Goal: Task Accomplishment & Management: Use online tool/utility

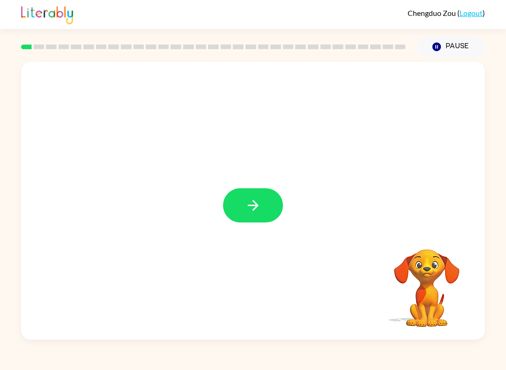
click at [274, 209] on button "button" at bounding box center [253, 205] width 60 height 34
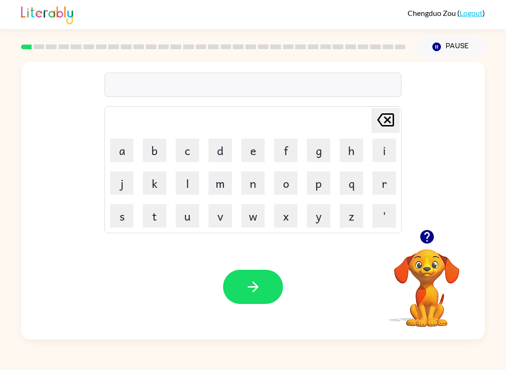
click at [321, 186] on button "p" at bounding box center [318, 183] width 23 height 23
click at [112, 147] on button "a" at bounding box center [121, 150] width 23 height 23
click at [222, 157] on button "d" at bounding box center [220, 150] width 23 height 23
click at [246, 290] on icon "button" at bounding box center [253, 287] width 16 height 16
click at [321, 185] on button "p" at bounding box center [318, 183] width 23 height 23
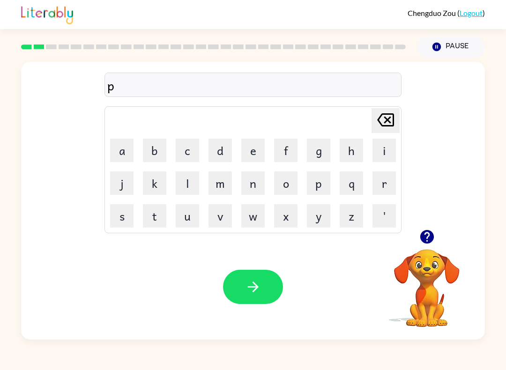
click at [290, 186] on button "o" at bounding box center [285, 183] width 23 height 23
click at [384, 127] on icon "[PERSON_NAME] last character input" at bounding box center [385, 120] width 22 height 22
click at [381, 129] on icon "[PERSON_NAME] last character input" at bounding box center [385, 120] width 22 height 22
click at [315, 188] on button "p" at bounding box center [318, 183] width 23 height 23
click at [196, 174] on button "l" at bounding box center [187, 183] width 23 height 23
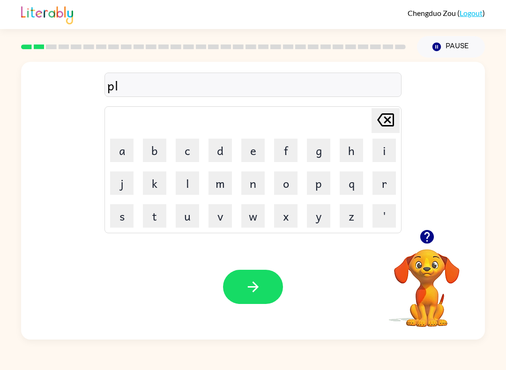
click at [288, 178] on button "o" at bounding box center [285, 183] width 23 height 23
click at [386, 117] on icon "[PERSON_NAME] last character input" at bounding box center [385, 120] width 22 height 22
click at [386, 124] on icon "[PERSON_NAME] last character input" at bounding box center [385, 120] width 22 height 22
click at [279, 187] on button "o" at bounding box center [285, 183] width 23 height 23
click at [263, 290] on button "button" at bounding box center [253, 287] width 60 height 34
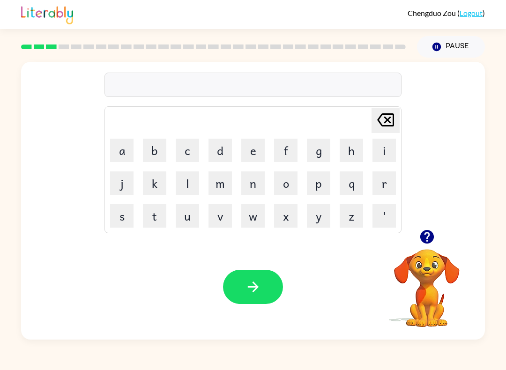
click at [261, 186] on button "n" at bounding box center [252, 183] width 23 height 23
click at [288, 184] on button "o" at bounding box center [285, 183] width 23 height 23
click at [381, 183] on button "r" at bounding box center [384, 183] width 23 height 23
click at [289, 158] on button "f" at bounding box center [285, 150] width 23 height 23
click at [276, 299] on button "button" at bounding box center [253, 287] width 60 height 34
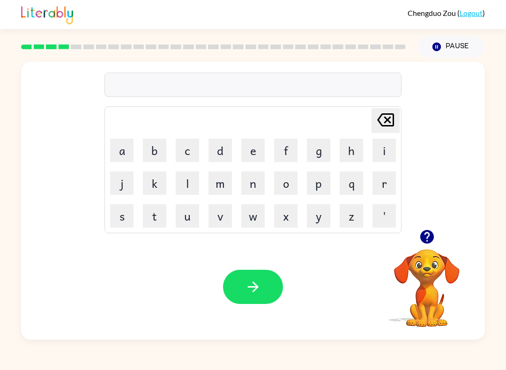
click at [120, 226] on button "s" at bounding box center [121, 215] width 23 height 23
click at [375, 154] on button "i" at bounding box center [384, 150] width 23 height 23
click at [227, 183] on button "m" at bounding box center [220, 183] width 23 height 23
click at [261, 290] on icon "button" at bounding box center [253, 287] width 16 height 16
click at [426, 242] on icon "button" at bounding box center [427, 237] width 14 height 14
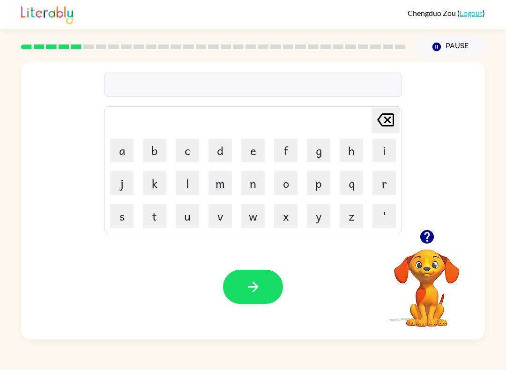
click at [117, 223] on button "s" at bounding box center [121, 215] width 23 height 23
click at [286, 188] on button "o" at bounding box center [285, 183] width 23 height 23
click at [384, 186] on button "r" at bounding box center [384, 183] width 23 height 23
click at [153, 222] on button "t" at bounding box center [154, 215] width 23 height 23
click at [249, 291] on icon "button" at bounding box center [253, 287] width 16 height 16
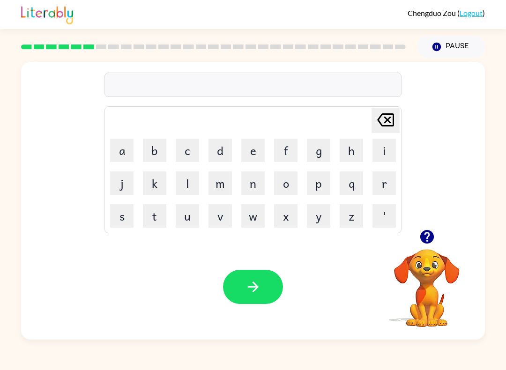
click at [376, 161] on button "i" at bounding box center [384, 150] width 23 height 23
click at [119, 151] on button "a" at bounding box center [121, 150] width 23 height 23
click at [223, 187] on button "m" at bounding box center [220, 183] width 23 height 23
click at [253, 152] on button "e" at bounding box center [252, 150] width 23 height 23
click at [254, 288] on icon "button" at bounding box center [253, 287] width 16 height 16
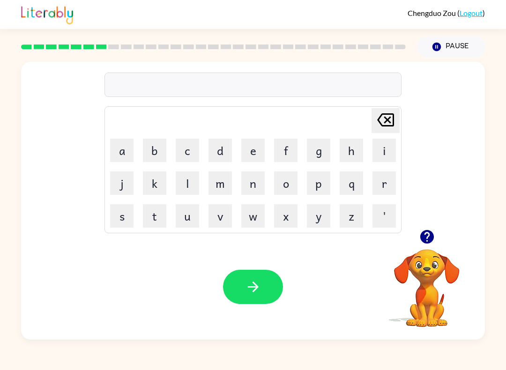
click at [124, 220] on button "s" at bounding box center [121, 215] width 23 height 23
click at [411, 236] on div at bounding box center [427, 237] width 94 height 24
click at [422, 238] on icon "button" at bounding box center [427, 237] width 14 height 14
click at [382, 151] on button "i" at bounding box center [384, 150] width 23 height 23
click at [155, 158] on button "b" at bounding box center [154, 150] width 23 height 23
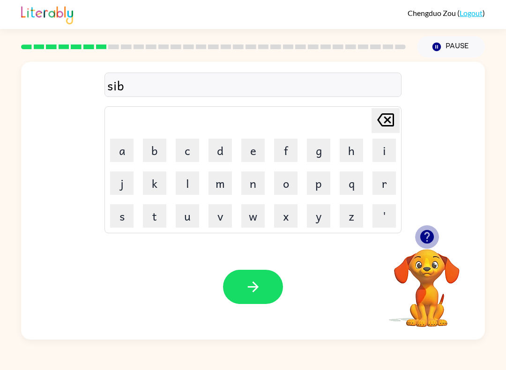
click at [420, 233] on icon "button" at bounding box center [427, 237] width 16 height 16
click at [191, 183] on button "l" at bounding box center [187, 183] width 23 height 23
click at [120, 218] on button "s" at bounding box center [121, 215] width 23 height 23
click at [243, 283] on button "button" at bounding box center [253, 287] width 60 height 34
click at [321, 153] on button "g" at bounding box center [318, 150] width 23 height 23
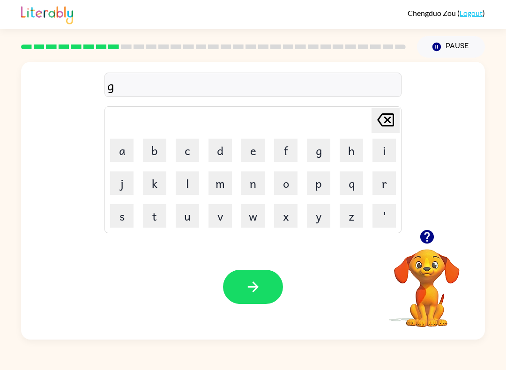
click at [121, 154] on button "a" at bounding box center [121, 150] width 23 height 23
click at [284, 150] on button "f" at bounding box center [285, 150] width 23 height 23
click at [246, 301] on button "button" at bounding box center [253, 287] width 60 height 34
click at [317, 191] on button "p" at bounding box center [318, 183] width 23 height 23
click at [197, 190] on button "l" at bounding box center [187, 183] width 23 height 23
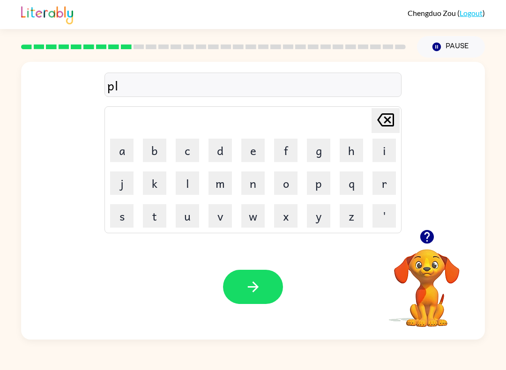
click at [277, 191] on button "o" at bounding box center [285, 183] width 23 height 23
click at [388, 191] on button "r" at bounding box center [384, 183] width 23 height 23
click at [113, 229] on td "s" at bounding box center [122, 216] width 32 height 32
click at [112, 213] on button "s" at bounding box center [121, 215] width 23 height 23
click at [254, 289] on icon "button" at bounding box center [253, 287] width 16 height 16
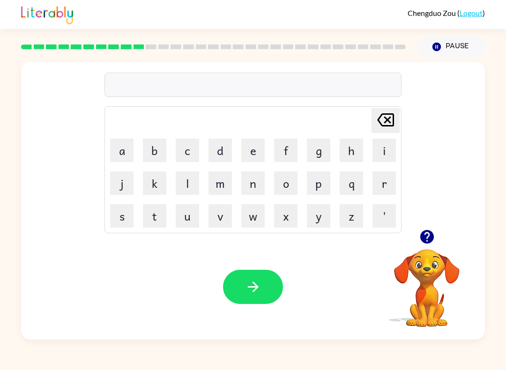
click at [433, 234] on icon "button" at bounding box center [427, 237] width 16 height 16
click at [194, 224] on button "u" at bounding box center [187, 215] width 23 height 23
click at [257, 190] on button "n" at bounding box center [252, 183] width 23 height 23
click at [276, 158] on button "f" at bounding box center [285, 150] width 23 height 23
click at [430, 231] on icon "button" at bounding box center [427, 237] width 16 height 16
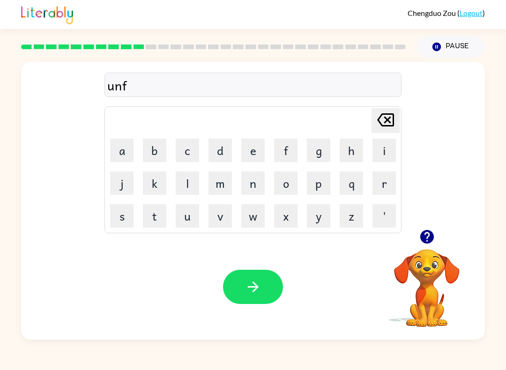
click at [190, 225] on button "u" at bounding box center [187, 215] width 23 height 23
click at [218, 159] on button "d" at bounding box center [220, 150] width 23 height 23
click at [267, 288] on button "button" at bounding box center [253, 287] width 60 height 34
click at [352, 224] on button "z" at bounding box center [351, 215] width 23 height 23
click at [288, 188] on button "o" at bounding box center [285, 183] width 23 height 23
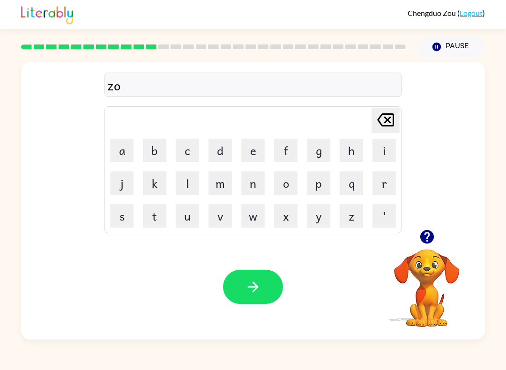
click at [164, 217] on button "t" at bounding box center [154, 215] width 23 height 23
click at [245, 281] on icon "button" at bounding box center [253, 287] width 16 height 16
click at [221, 193] on button "m" at bounding box center [220, 183] width 23 height 23
click at [133, 217] on button "s" at bounding box center [121, 215] width 23 height 23
click at [128, 156] on button "a" at bounding box center [121, 150] width 23 height 23
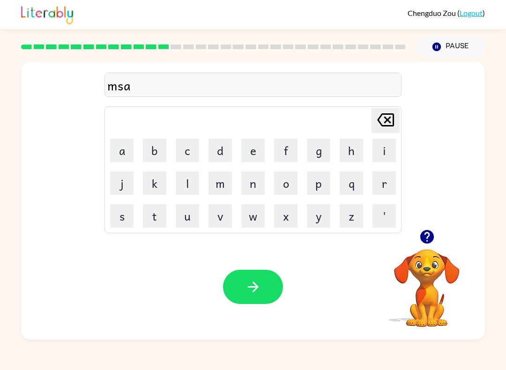
click at [188, 157] on button "c" at bounding box center [187, 150] width 23 height 23
click at [152, 194] on button "k" at bounding box center [154, 183] width 23 height 23
click at [277, 300] on button "button" at bounding box center [253, 287] width 60 height 34
click at [183, 159] on button "c" at bounding box center [187, 150] width 23 height 23
click at [384, 154] on button "i" at bounding box center [384, 150] width 23 height 23
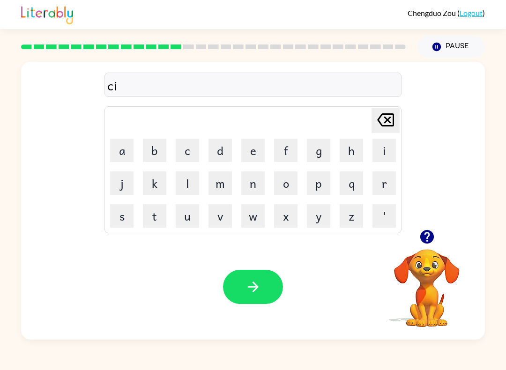
click at [221, 151] on button "d" at bounding box center [220, 150] width 23 height 23
click at [251, 187] on button "n" at bounding box center [252, 183] width 23 height 23
click at [426, 247] on button "button" at bounding box center [427, 237] width 24 height 24
click at [431, 238] on icon "button" at bounding box center [427, 237] width 14 height 14
click at [255, 156] on button "e" at bounding box center [252, 150] width 23 height 23
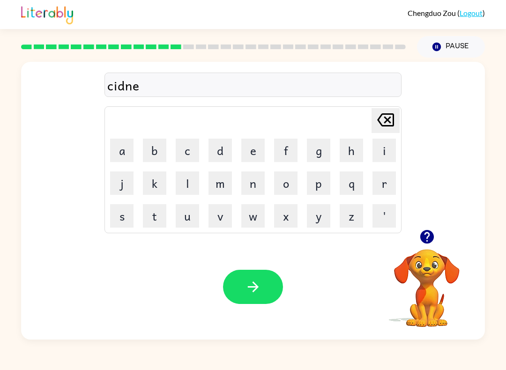
click at [259, 303] on button "button" at bounding box center [253, 287] width 60 height 34
click at [221, 151] on button "d" at bounding box center [220, 150] width 23 height 23
click at [125, 151] on button "a" at bounding box center [121, 150] width 23 height 23
click at [394, 115] on icon at bounding box center [385, 119] width 17 height 13
click at [194, 185] on button "l" at bounding box center [187, 183] width 23 height 23
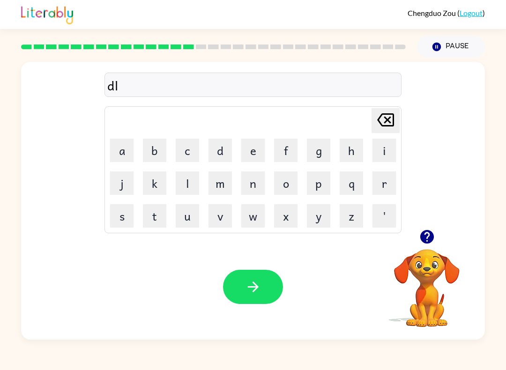
click at [124, 154] on button "a" at bounding box center [121, 150] width 23 height 23
click at [311, 186] on button "p" at bounding box center [318, 183] width 23 height 23
click at [381, 132] on div "[PERSON_NAME] last character input" at bounding box center [385, 121] width 22 height 24
click at [254, 157] on button "e" at bounding box center [252, 150] width 23 height 23
click at [381, 126] on icon "[PERSON_NAME] last character input" at bounding box center [385, 120] width 22 height 22
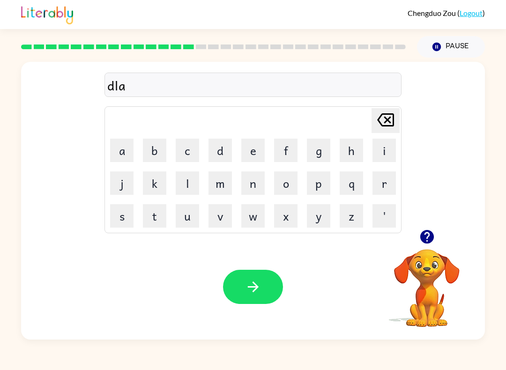
click at [254, 303] on button "button" at bounding box center [253, 287] width 60 height 34
click at [192, 153] on button "c" at bounding box center [187, 150] width 23 height 23
click at [286, 190] on button "o" at bounding box center [285, 183] width 23 height 23
click at [385, 192] on button "r" at bounding box center [384, 183] width 23 height 23
click at [231, 155] on button "d" at bounding box center [220, 150] width 23 height 23
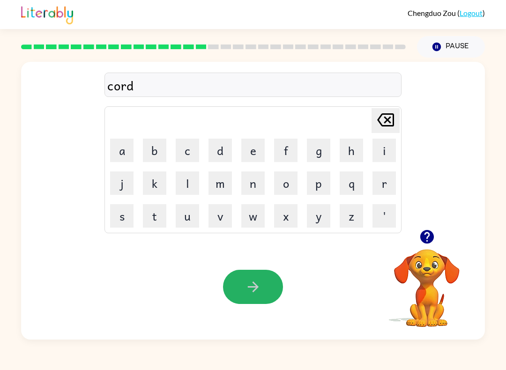
click at [259, 293] on icon "button" at bounding box center [253, 287] width 16 height 16
click at [346, 223] on button "z" at bounding box center [351, 215] width 23 height 23
click at [380, 157] on button "i" at bounding box center [384, 150] width 23 height 23
click at [304, 198] on td "p" at bounding box center [319, 183] width 32 height 32
click at [316, 189] on button "p" at bounding box center [318, 183] width 23 height 23
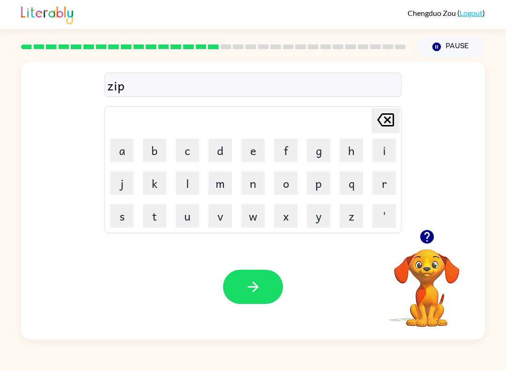
click at [268, 289] on button "button" at bounding box center [253, 287] width 60 height 34
click at [131, 186] on button "j" at bounding box center [121, 183] width 23 height 23
click at [288, 190] on button "o" at bounding box center [285, 183] width 23 height 23
click at [345, 183] on button "q" at bounding box center [351, 183] width 23 height 23
click at [391, 123] on icon "[PERSON_NAME] last character input" at bounding box center [385, 120] width 22 height 22
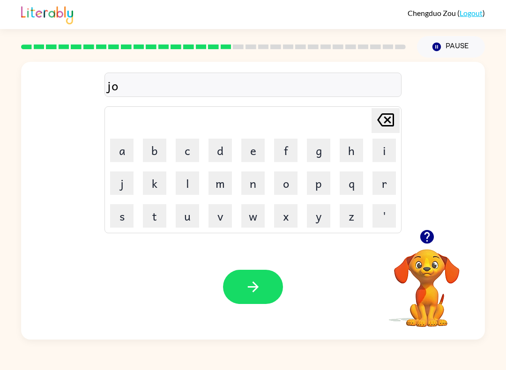
click at [321, 190] on button "p" at bounding box center [318, 183] width 23 height 23
click at [253, 181] on button "n" at bounding box center [252, 183] width 23 height 23
click at [379, 152] on button "i" at bounding box center [384, 150] width 23 height 23
click at [255, 281] on icon "button" at bounding box center [253, 287] width 16 height 16
click at [350, 155] on button "h" at bounding box center [351, 150] width 23 height 23
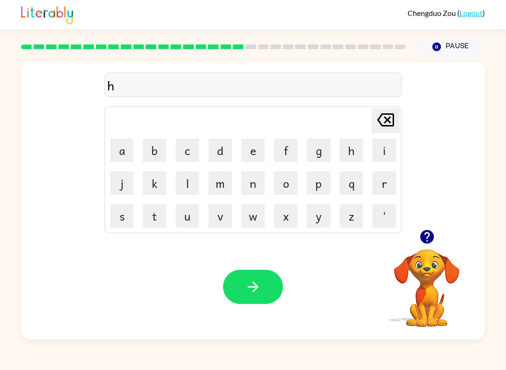
click at [382, 185] on button "r" at bounding box center [384, 183] width 23 height 23
click at [262, 293] on button "button" at bounding box center [253, 287] width 60 height 34
click at [389, 188] on button "r" at bounding box center [384, 183] width 23 height 23
click at [391, 156] on button "i" at bounding box center [384, 150] width 23 height 23
click at [382, 109] on icon "[PERSON_NAME] last character input" at bounding box center [385, 120] width 22 height 22
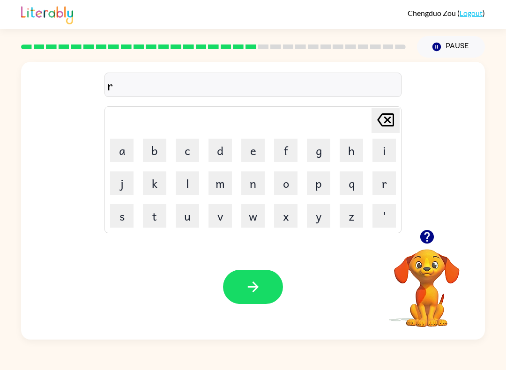
click at [252, 149] on button "e" at bounding box center [252, 150] width 23 height 23
click at [186, 162] on button "c" at bounding box center [187, 150] width 23 height 23
click at [356, 152] on button "h" at bounding box center [351, 150] width 23 height 23
click at [258, 298] on button "button" at bounding box center [253, 287] width 60 height 34
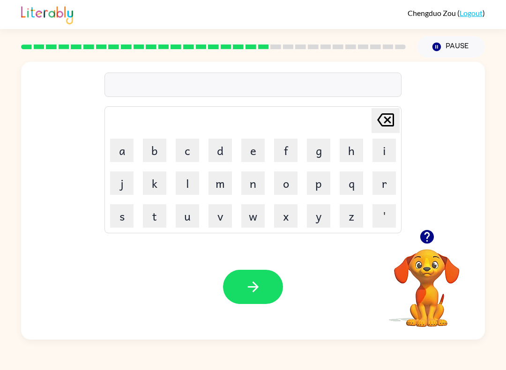
click at [429, 234] on icon "button" at bounding box center [427, 237] width 14 height 14
click at [352, 152] on button "h" at bounding box center [351, 150] width 23 height 23
click at [377, 157] on button "i" at bounding box center [384, 150] width 23 height 23
click at [431, 241] on icon "button" at bounding box center [427, 237] width 14 height 14
click at [151, 221] on button "t" at bounding box center [154, 215] width 23 height 23
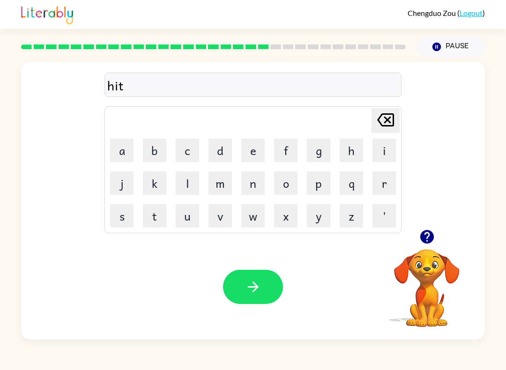
click at [425, 241] on icon "button" at bounding box center [427, 237] width 14 height 14
click at [425, 239] on icon "button" at bounding box center [427, 237] width 14 height 14
click at [249, 193] on button "n" at bounding box center [252, 183] width 23 height 23
click at [231, 277] on button "button" at bounding box center [253, 287] width 60 height 34
click at [389, 187] on button "r" at bounding box center [384, 183] width 23 height 23
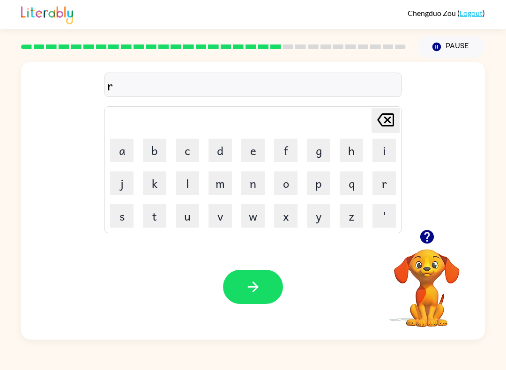
click at [388, 156] on button "i" at bounding box center [384, 150] width 23 height 23
click at [127, 217] on button "s" at bounding box center [121, 215] width 23 height 23
click at [255, 157] on button "e" at bounding box center [252, 150] width 23 height 23
click at [262, 289] on button "button" at bounding box center [253, 287] width 60 height 34
click at [386, 183] on button "r" at bounding box center [384, 183] width 23 height 23
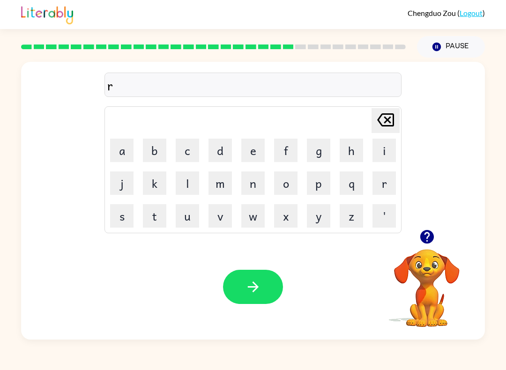
click at [393, 148] on button "i" at bounding box center [384, 150] width 23 height 23
click at [194, 156] on button "c" at bounding box center [187, 150] width 23 height 23
click at [289, 192] on button "o" at bounding box center [285, 183] width 23 height 23
click at [151, 220] on button "t" at bounding box center [154, 215] width 23 height 23
click at [244, 159] on button "e" at bounding box center [252, 150] width 23 height 23
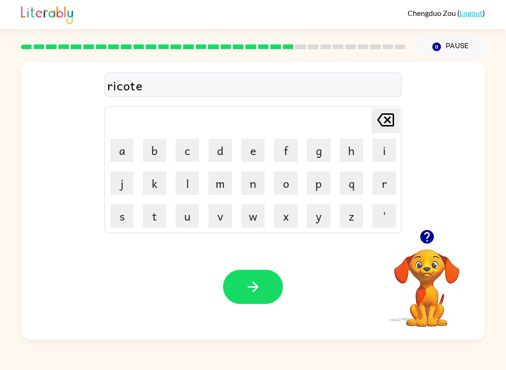
click at [266, 290] on button "button" at bounding box center [253, 287] width 60 height 34
click at [423, 239] on icon "button" at bounding box center [427, 237] width 14 height 14
click at [384, 189] on button "r" at bounding box center [384, 183] width 23 height 23
click at [382, 194] on button "r" at bounding box center [384, 183] width 23 height 23
click at [172, 232] on table "[PERSON_NAME] last character input a b c d e f g h i j k l m n o p q r s t u v …" at bounding box center [253, 170] width 296 height 126
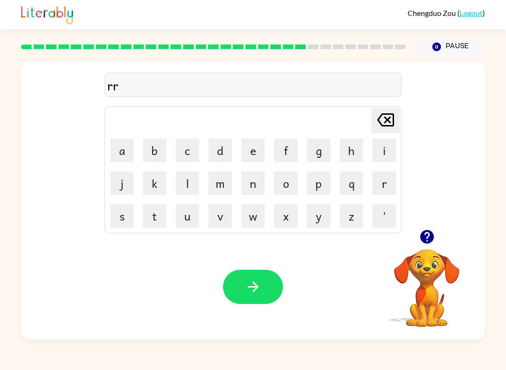
click at [157, 186] on button "k" at bounding box center [154, 183] width 23 height 23
click at [257, 157] on button "e" at bounding box center [252, 150] width 23 height 23
click at [267, 304] on button "button" at bounding box center [253, 287] width 60 height 34
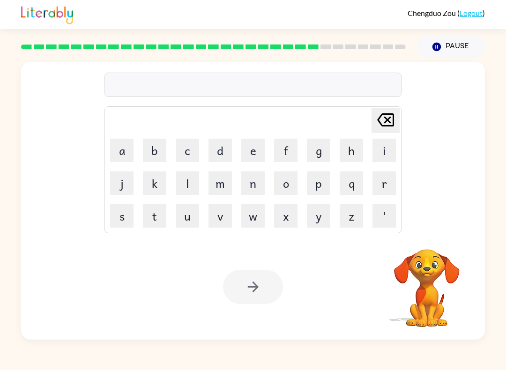
click at [440, 45] on icon "button" at bounding box center [437, 47] width 8 height 8
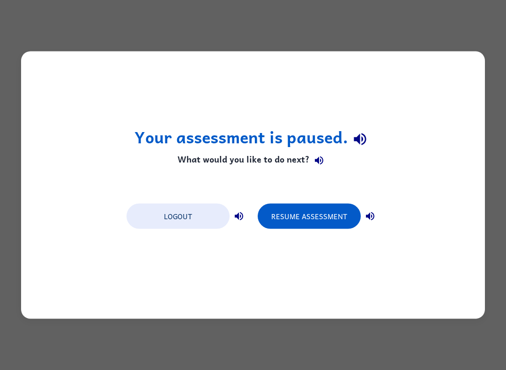
click at [455, 165] on div "Your assessment is paused. What would you like to do next? Logout Resume Assess…" at bounding box center [253, 186] width 464 height 268
click at [51, 26] on div "Your assessment is paused. What would you like to do next? Logout Resume Assess…" at bounding box center [253, 185] width 506 height 370
click at [453, 87] on div "Your assessment is paused. What would you like to do next? Logout Resume Assess…" at bounding box center [253, 186] width 464 height 268
click at [56, 154] on div "Your assessment is paused. What would you like to do next? Logout Resume Assess…" at bounding box center [253, 186] width 464 height 268
click at [45, 132] on div "Your assessment is paused. What would you like to do next? Logout Resume Assess…" at bounding box center [253, 186] width 464 height 268
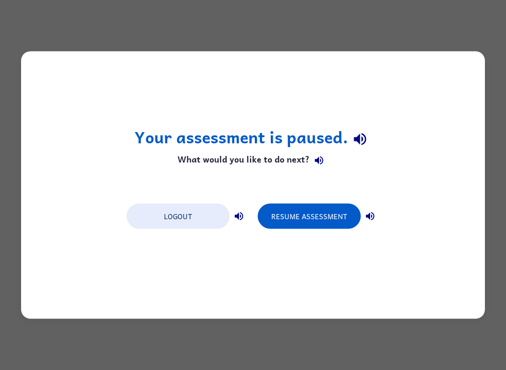
click at [51, 119] on div "Your assessment is paused. What would you like to do next? Logout Resume Assess…" at bounding box center [253, 186] width 464 height 268
click at [286, 209] on button "Resume Assessment" at bounding box center [309, 216] width 103 height 25
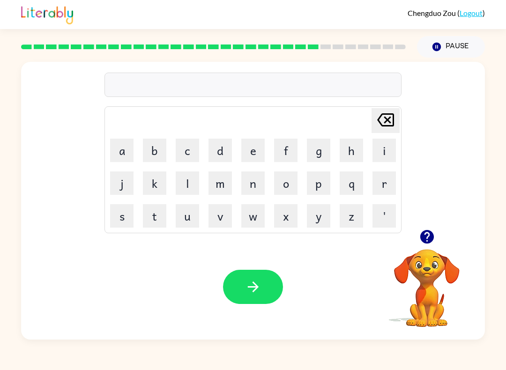
click at [428, 238] on icon "button" at bounding box center [427, 237] width 14 height 14
click at [392, 149] on button "i" at bounding box center [384, 150] width 23 height 23
click at [250, 181] on button "n" at bounding box center [252, 183] width 23 height 23
click at [419, 234] on icon "button" at bounding box center [427, 237] width 16 height 16
click at [218, 222] on button "v" at bounding box center [220, 215] width 23 height 23
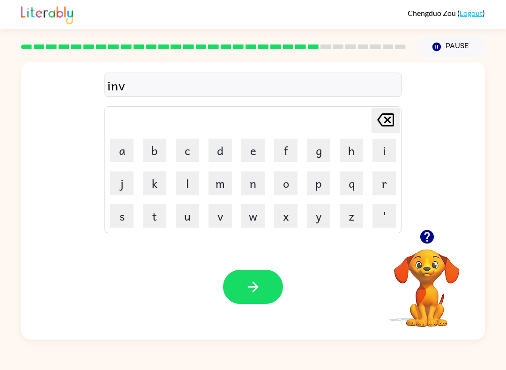
click at [121, 218] on button "s" at bounding box center [121, 215] width 23 height 23
click at [256, 192] on button "n" at bounding box center [252, 183] width 23 height 23
click at [246, 279] on icon "button" at bounding box center [253, 287] width 16 height 16
click at [433, 243] on icon "button" at bounding box center [427, 237] width 16 height 16
click at [119, 210] on button "s" at bounding box center [121, 215] width 23 height 23
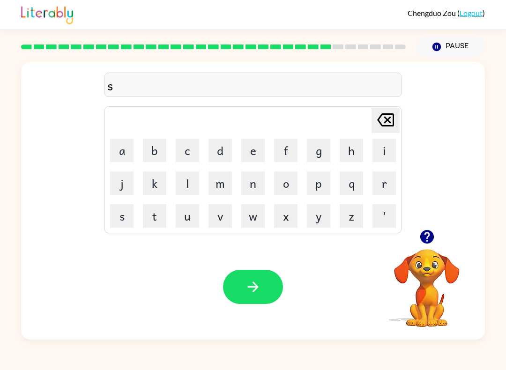
click at [185, 218] on button "u" at bounding box center [187, 215] width 23 height 23
click at [437, 230] on div at bounding box center [427, 237] width 94 height 24
click at [429, 310] on video "Your browser must support playing .mp4 files to use Literably. Please try using…" at bounding box center [427, 282] width 94 height 94
click at [440, 281] on video "Your browser must support playing .mp4 files to use Literably. Please try using…" at bounding box center [427, 282] width 94 height 94
click at [439, 278] on video "Your browser must support playing .mp4 files to use Literably. Please try using…" at bounding box center [427, 282] width 94 height 94
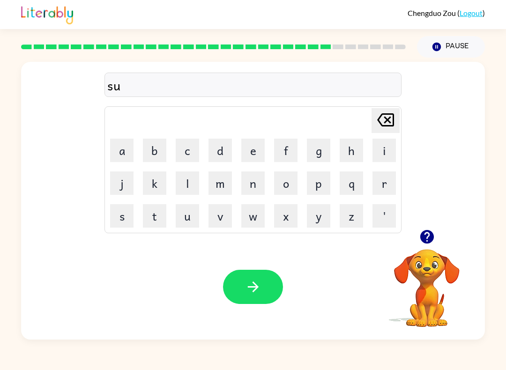
click at [439, 278] on video "Your browser must support playing .mp4 files to use Literably. Please try using…" at bounding box center [427, 282] width 94 height 94
click at [434, 274] on video "Your browser must support playing .mp4 files to use Literably. Please try using…" at bounding box center [427, 282] width 94 height 94
click at [428, 276] on video "Your browser must support playing .mp4 files to use Literably. Please try using…" at bounding box center [427, 282] width 94 height 94
click at [415, 305] on video "Your browser must support playing .mp4 files to use Literably. Please try using…" at bounding box center [427, 282] width 94 height 94
click at [431, 300] on video "Your browser must support playing .mp4 files to use Literably. Please try using…" at bounding box center [427, 282] width 94 height 94
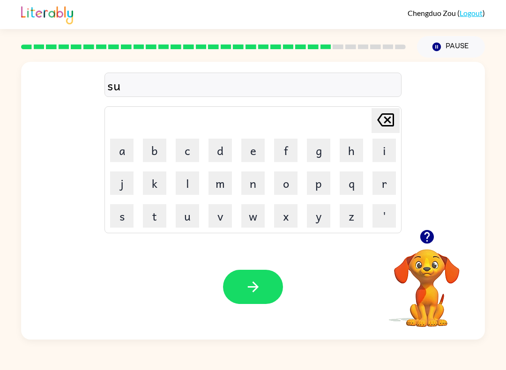
click at [432, 297] on video "Your browser must support playing .mp4 files to use Literably. Please try using…" at bounding box center [427, 282] width 94 height 94
click at [442, 268] on video "Your browser must support playing .mp4 files to use Literably. Please try using…" at bounding box center [427, 282] width 94 height 94
click at [430, 268] on video "Your browser must support playing .mp4 files to use Literably. Please try using…" at bounding box center [427, 282] width 94 height 94
click at [436, 286] on video "Your browser must support playing .mp4 files to use Literably. Please try using…" at bounding box center [427, 282] width 94 height 94
click at [448, 298] on video "Your browser must support playing .mp4 files to use Literably. Please try using…" at bounding box center [427, 282] width 94 height 94
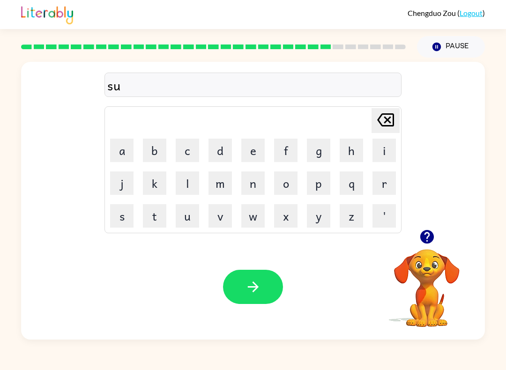
click at [436, 282] on video "Your browser must support playing .mp4 files to use Literably. Please try using…" at bounding box center [427, 282] width 94 height 94
click at [433, 293] on video "Your browser must support playing .mp4 files to use Literably. Please try using…" at bounding box center [427, 282] width 94 height 94
click at [432, 292] on video "Your browser must support playing .mp4 files to use Literably. Please try using…" at bounding box center [427, 282] width 94 height 94
click at [430, 281] on video "Your browser must support playing .mp4 files to use Literably. Please try using…" at bounding box center [427, 282] width 94 height 94
click at [426, 289] on video "Your browser must support playing .mp4 files to use Literably. Please try using…" at bounding box center [427, 282] width 94 height 94
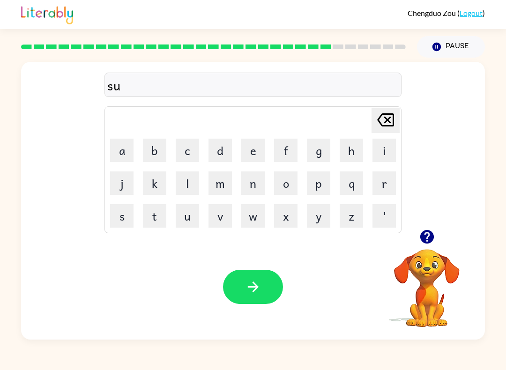
click at [426, 288] on video "Your browser must support playing .mp4 files to use Literably. Please try using…" at bounding box center [427, 282] width 94 height 94
click at [437, 288] on video "Your browser must support playing .mp4 files to use Literably. Please try using…" at bounding box center [427, 282] width 94 height 94
click at [436, 288] on video "Your browser must support playing .mp4 files to use Literably. Please try using…" at bounding box center [427, 282] width 94 height 94
click at [431, 295] on video "Your browser must support playing .mp4 files to use Literably. Please try using…" at bounding box center [427, 282] width 94 height 94
click at [428, 285] on video "Your browser must support playing .mp4 files to use Literably. Please try using…" at bounding box center [427, 282] width 94 height 94
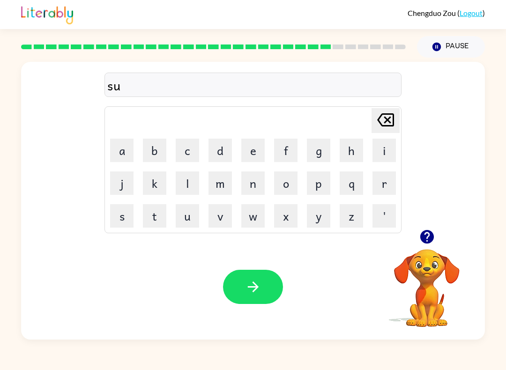
click at [430, 260] on video "Your browser must support playing .mp4 files to use Literably. Please try using…" at bounding box center [427, 282] width 94 height 94
click at [438, 269] on video "Your browser must support playing .mp4 files to use Literably. Please try using…" at bounding box center [427, 282] width 94 height 94
click at [436, 276] on video "Your browser must support playing .mp4 files to use Literably. Please try using…" at bounding box center [427, 282] width 94 height 94
click at [437, 240] on button "button" at bounding box center [427, 237] width 24 height 24
click at [254, 184] on button "n" at bounding box center [252, 183] width 23 height 23
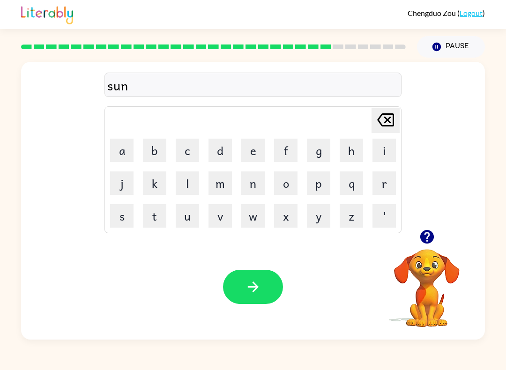
click at [389, 158] on button "i" at bounding box center [384, 150] width 23 height 23
click at [166, 216] on button "t" at bounding box center [154, 215] width 23 height 23
click at [431, 288] on video "Your browser must support playing .mp4 files to use Literably. Please try using…" at bounding box center [427, 282] width 94 height 94
click at [250, 297] on button "button" at bounding box center [253, 287] width 60 height 34
click at [431, 236] on icon "button" at bounding box center [427, 237] width 14 height 14
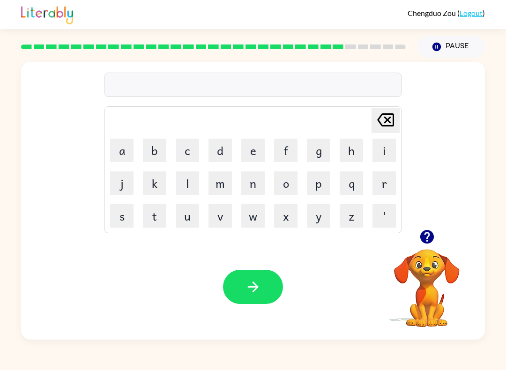
click at [219, 153] on button "d" at bounding box center [220, 150] width 23 height 23
click at [123, 225] on button "s" at bounding box center [121, 215] width 23 height 23
click at [187, 227] on button "u" at bounding box center [187, 215] width 23 height 23
click at [158, 157] on button "b" at bounding box center [154, 150] width 23 height 23
click at [381, 183] on button "r" at bounding box center [384, 183] width 23 height 23
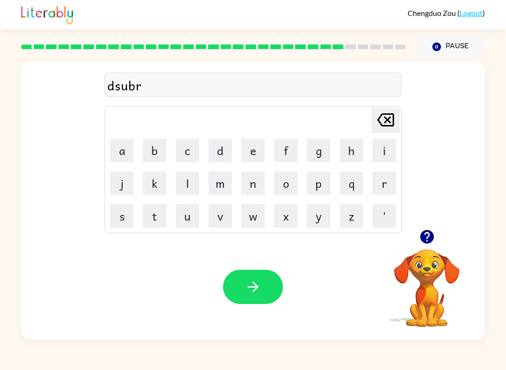
click at [268, 294] on button "button" at bounding box center [253, 287] width 60 height 34
click at [422, 248] on button "button" at bounding box center [427, 237] width 24 height 24
click at [212, 186] on button "m" at bounding box center [220, 183] width 23 height 23
click at [291, 187] on button "o" at bounding box center [285, 183] width 23 height 23
click at [257, 186] on button "n" at bounding box center [252, 183] width 23 height 23
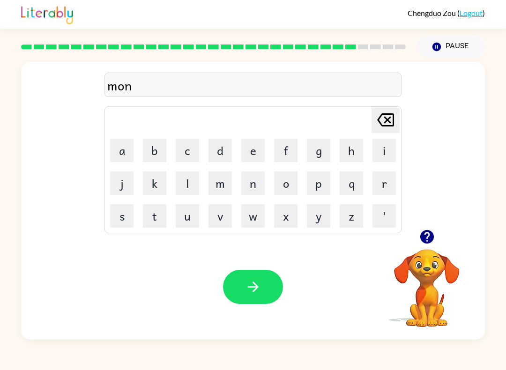
click at [252, 153] on button "e" at bounding box center [252, 150] width 23 height 23
click at [264, 318] on div "Your browser must support playing .mp4 files to use Literably. Please try using…" at bounding box center [253, 286] width 464 height 105
click at [230, 284] on button "button" at bounding box center [253, 287] width 60 height 34
click at [255, 220] on button "w" at bounding box center [252, 215] width 23 height 23
click at [244, 160] on button "e" at bounding box center [252, 150] width 23 height 23
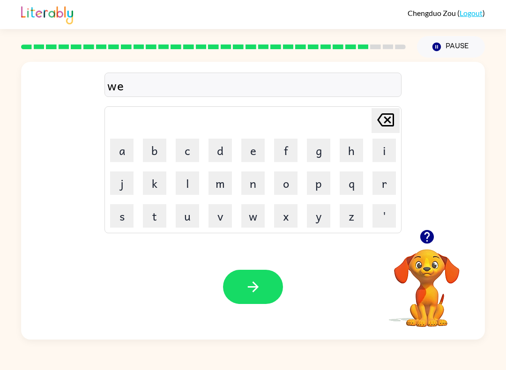
click at [261, 191] on button "n" at bounding box center [252, 183] width 23 height 23
click at [282, 309] on div "Your browser must support playing .mp4 files to use Literably. Please try using…" at bounding box center [253, 286] width 464 height 105
click at [424, 280] on video "Your browser must support playing .mp4 files to use Literably. Please try using…" at bounding box center [427, 282] width 94 height 94
click at [443, 274] on video "Your browser must support playing .mp4 files to use Literably. Please try using…" at bounding box center [427, 282] width 94 height 94
click at [264, 288] on button "button" at bounding box center [253, 287] width 60 height 34
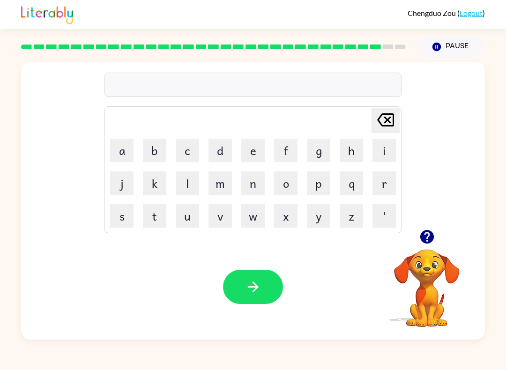
click at [148, 158] on button "b" at bounding box center [154, 150] width 23 height 23
click at [250, 161] on button "e" at bounding box center [252, 150] width 23 height 23
click at [155, 227] on button "t" at bounding box center [154, 215] width 23 height 23
click at [226, 291] on button "button" at bounding box center [253, 287] width 60 height 34
click at [246, 152] on button "e" at bounding box center [252, 150] width 23 height 23
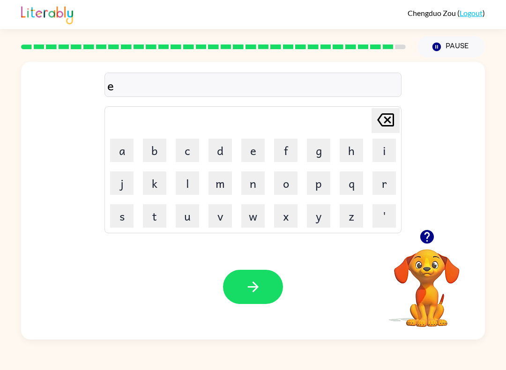
click at [279, 153] on button "f" at bounding box center [285, 150] width 23 height 23
click at [293, 179] on button "o" at bounding box center [285, 183] width 23 height 23
click at [251, 191] on button "n" at bounding box center [252, 183] width 23 height 23
click at [262, 292] on button "button" at bounding box center [253, 287] width 60 height 34
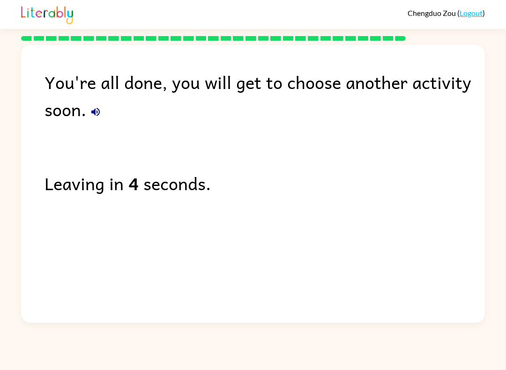
click at [94, 104] on button "button" at bounding box center [95, 112] width 19 height 19
